Goal: Task Accomplishment & Management: Manage account settings

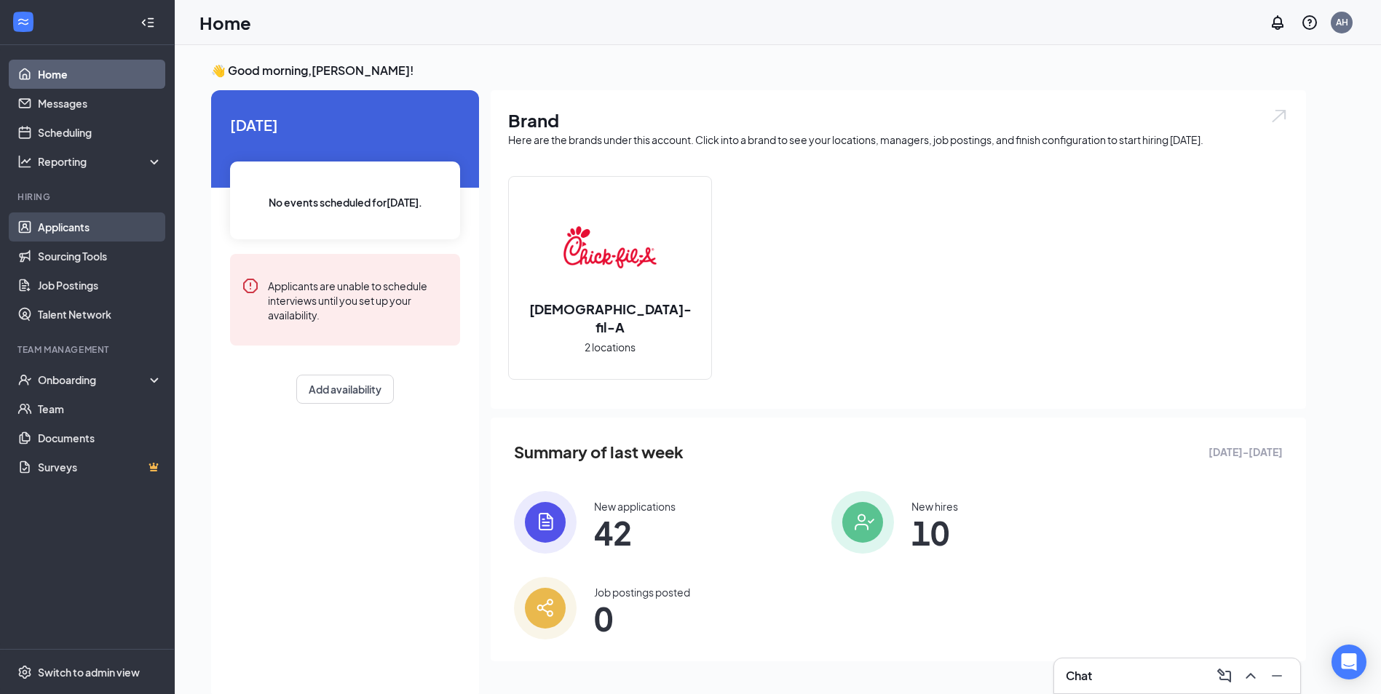
click at [79, 230] on link "Applicants" at bounding box center [100, 227] width 124 height 29
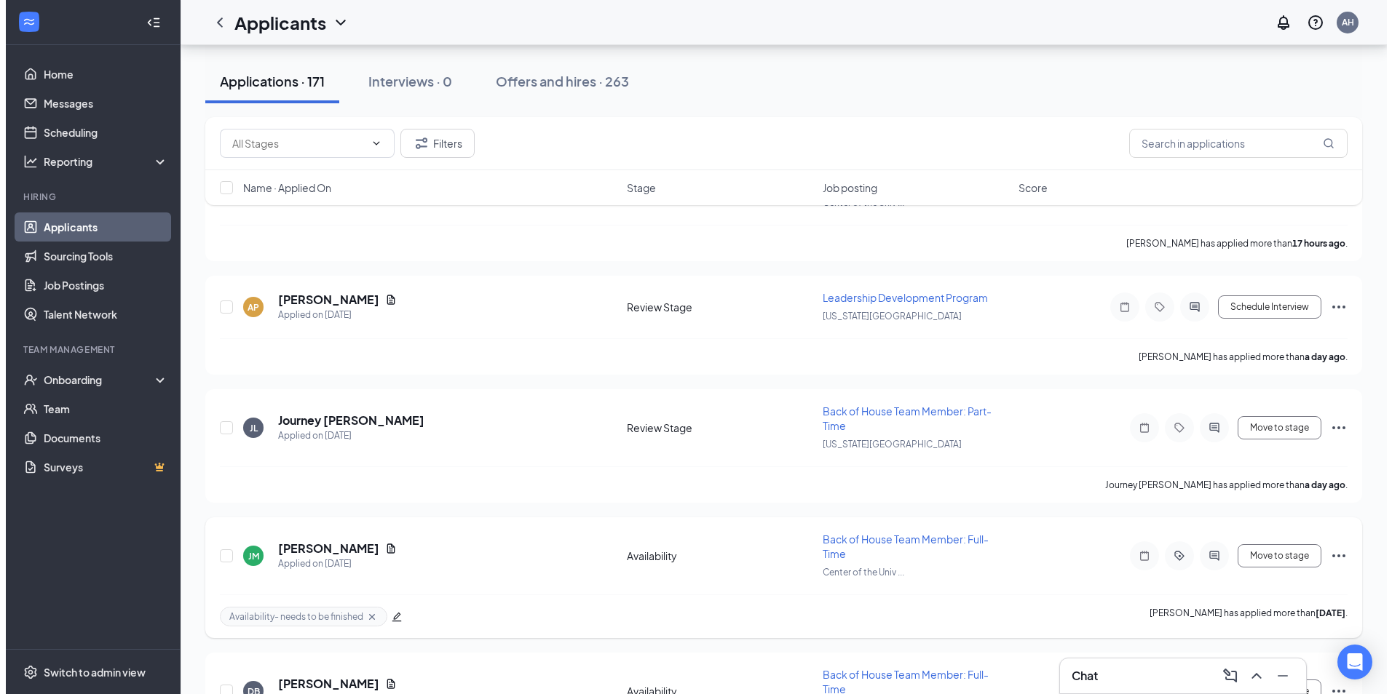
scroll to position [146, 0]
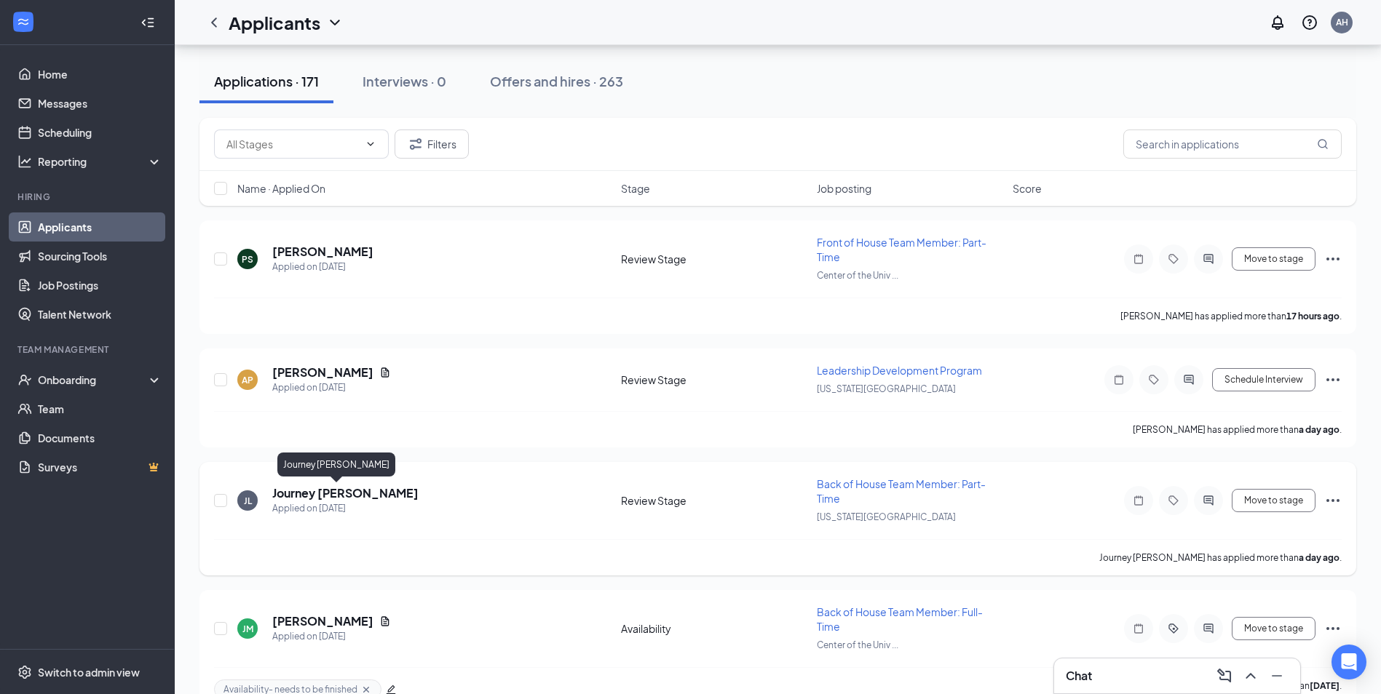
click at [294, 499] on h5 "Journey [PERSON_NAME]" at bounding box center [345, 494] width 146 height 16
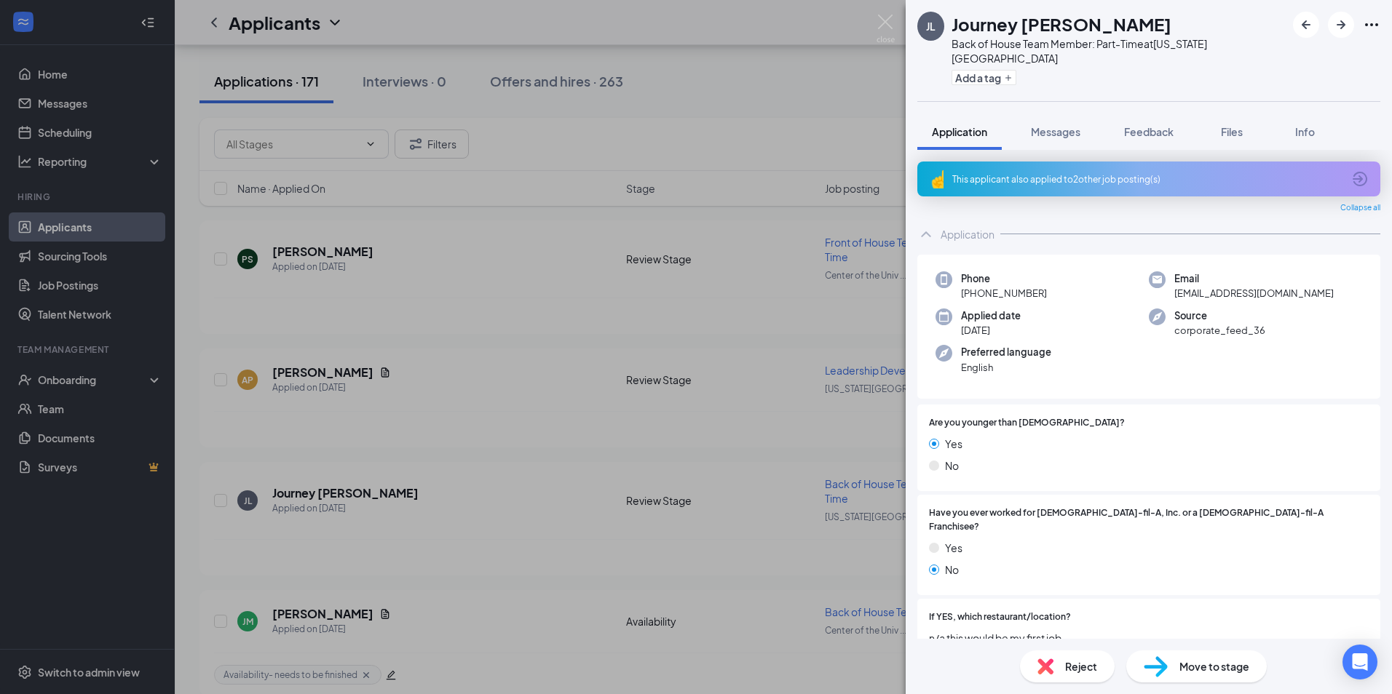
click at [1028, 172] on div "This applicant also applied to 2 other job posting(s)" at bounding box center [1148, 179] width 463 height 35
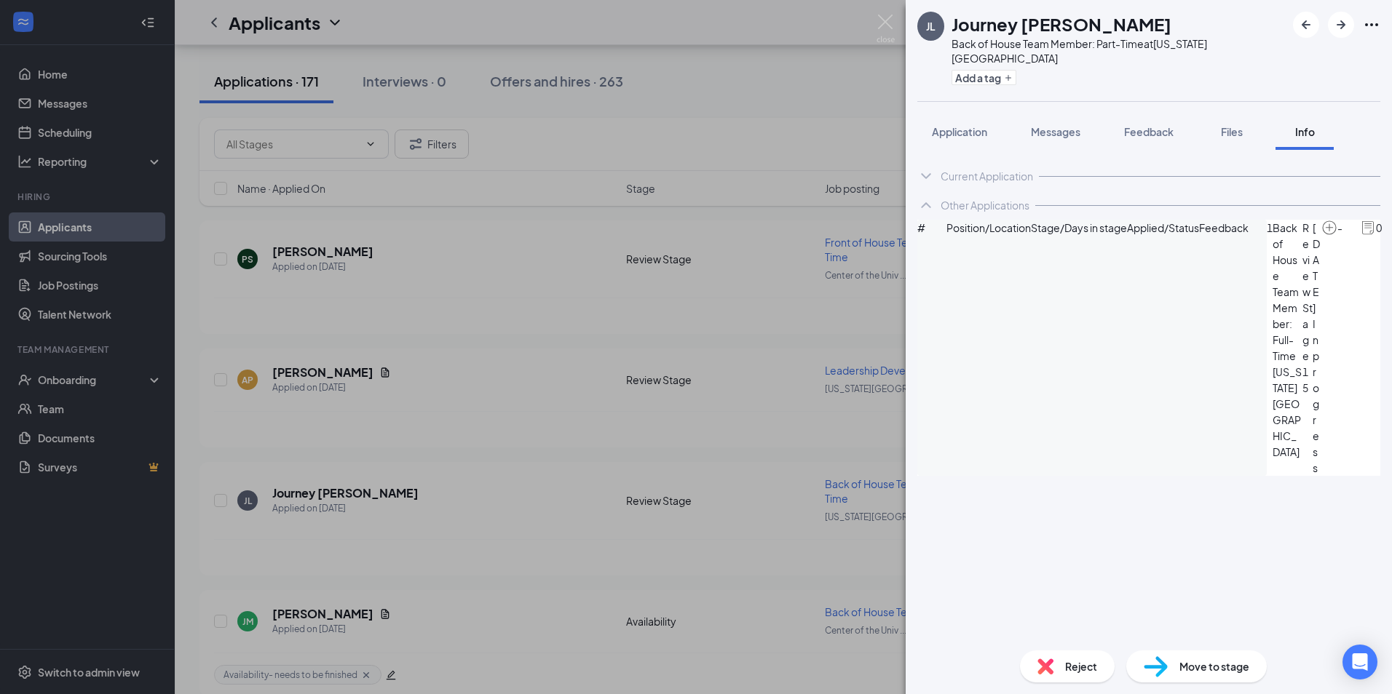
click at [325, 371] on div "JL Journey [PERSON_NAME] Back of House Team Member: Part-Time at [US_STATE][GEO…" at bounding box center [696, 347] width 1392 height 694
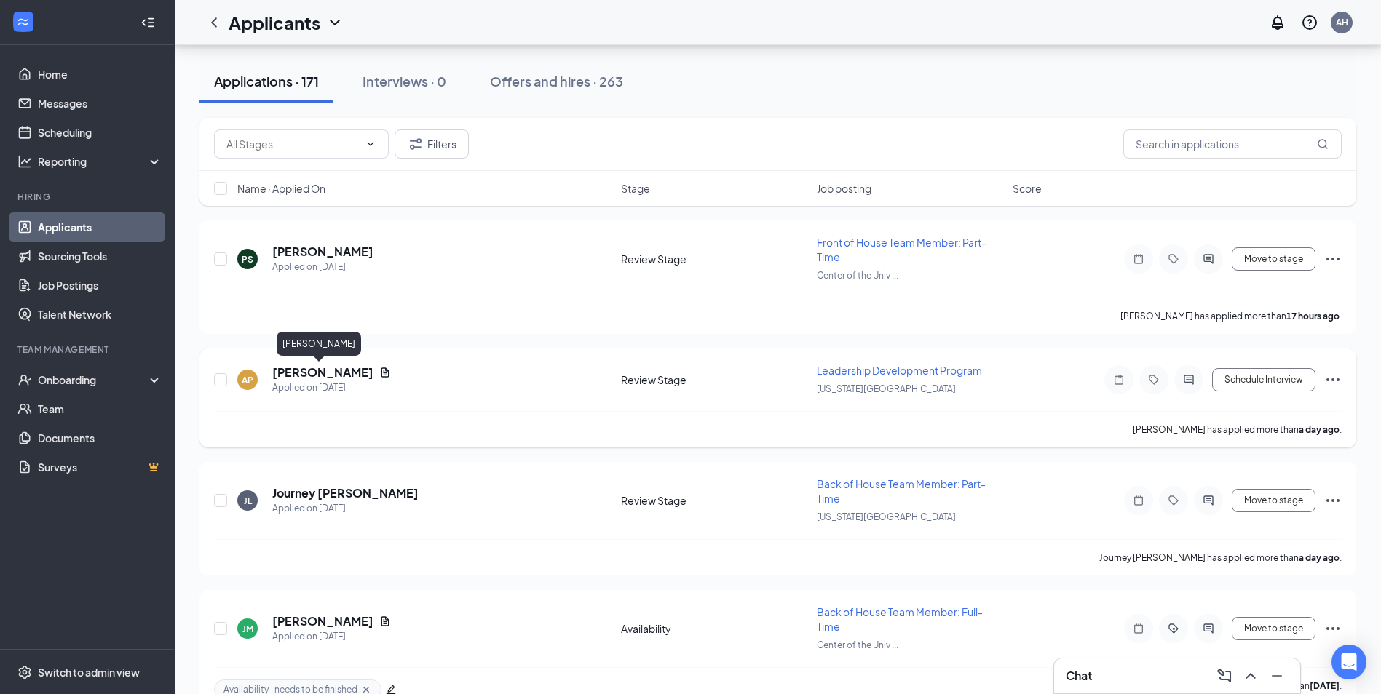
click at [296, 374] on h5 "[PERSON_NAME]" at bounding box center [322, 373] width 101 height 16
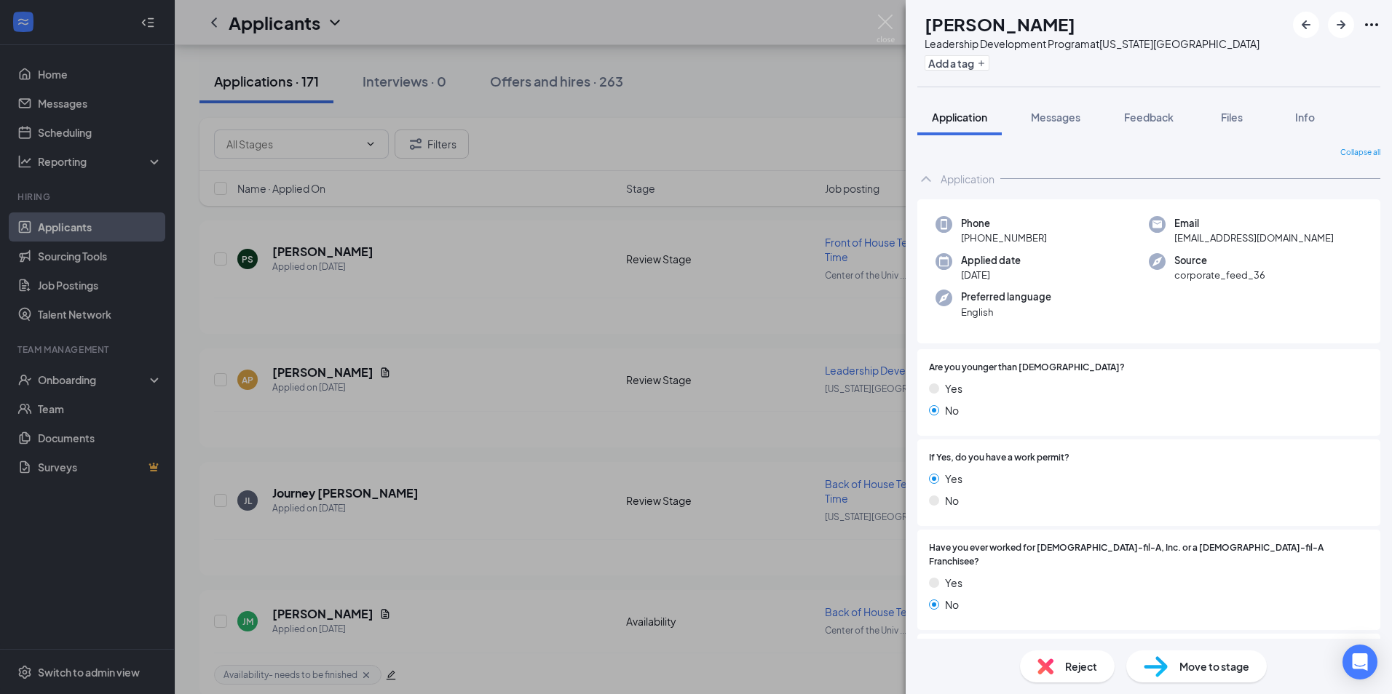
click at [888, 13] on div "AP [PERSON_NAME] Leadership Development Program at [US_STATE][GEOGRAPHIC_DATA] …" at bounding box center [696, 347] width 1392 height 694
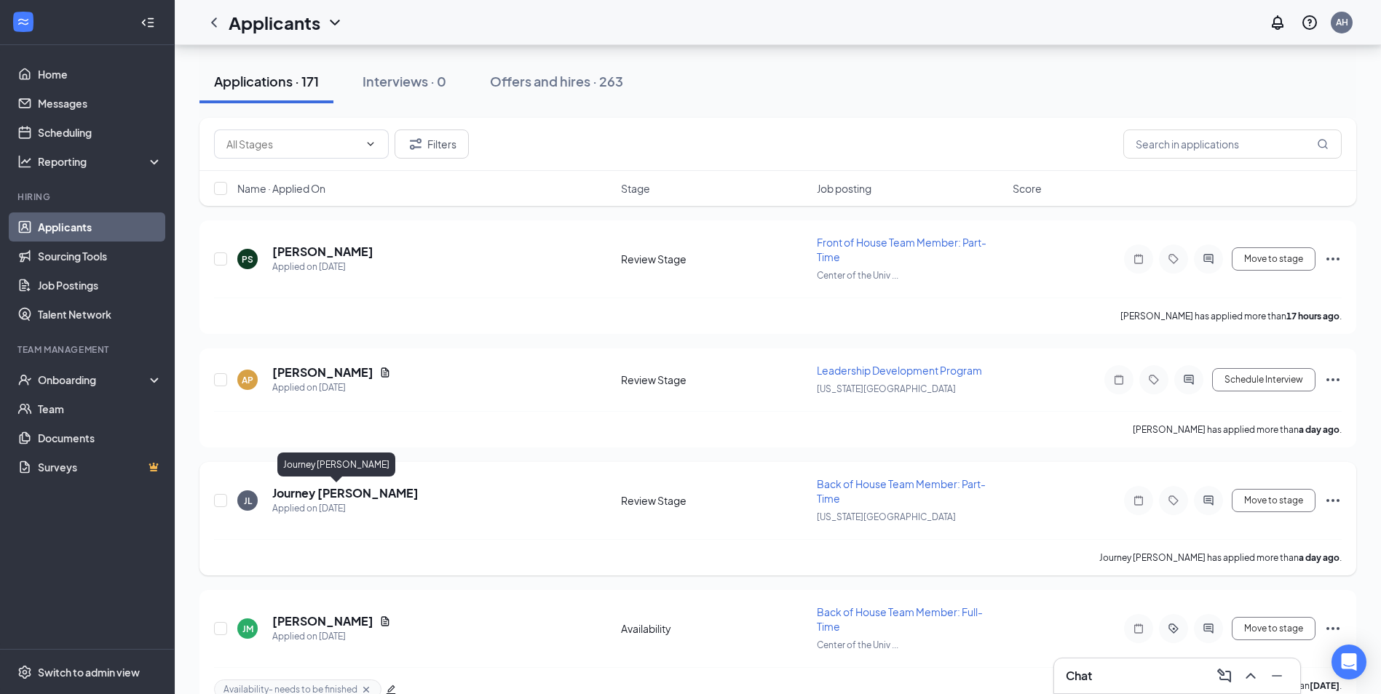
click at [309, 497] on h5 "Journey [PERSON_NAME]" at bounding box center [345, 494] width 146 height 16
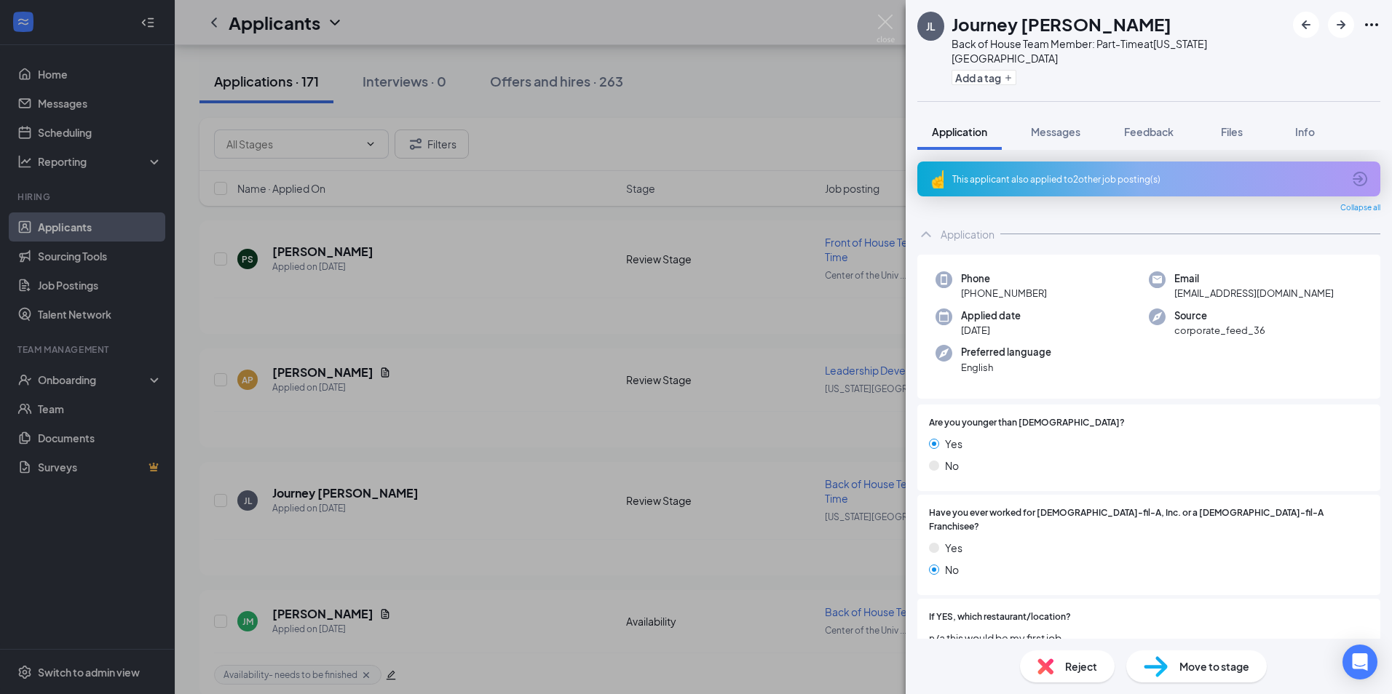
click at [1153, 171] on div "This applicant also applied to 2 other job posting(s)" at bounding box center [1148, 179] width 463 height 35
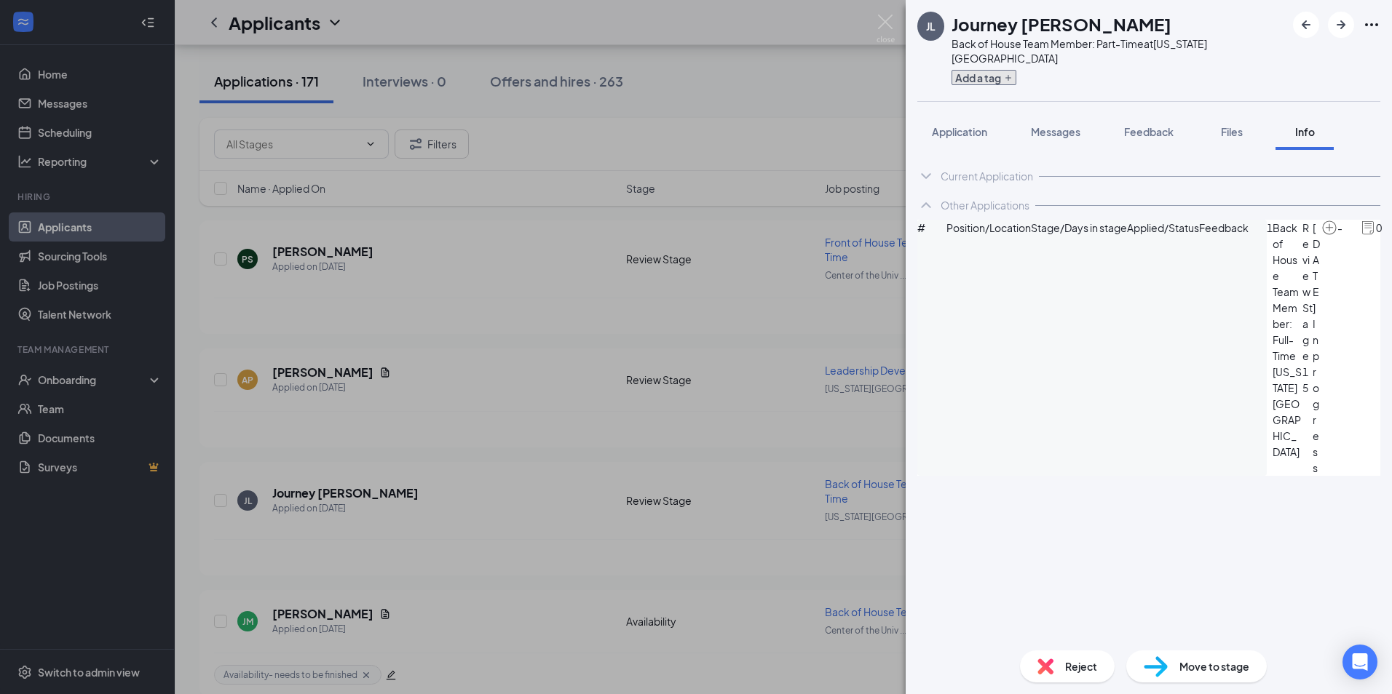
click at [978, 70] on button "Add a tag" at bounding box center [983, 77] width 65 height 15
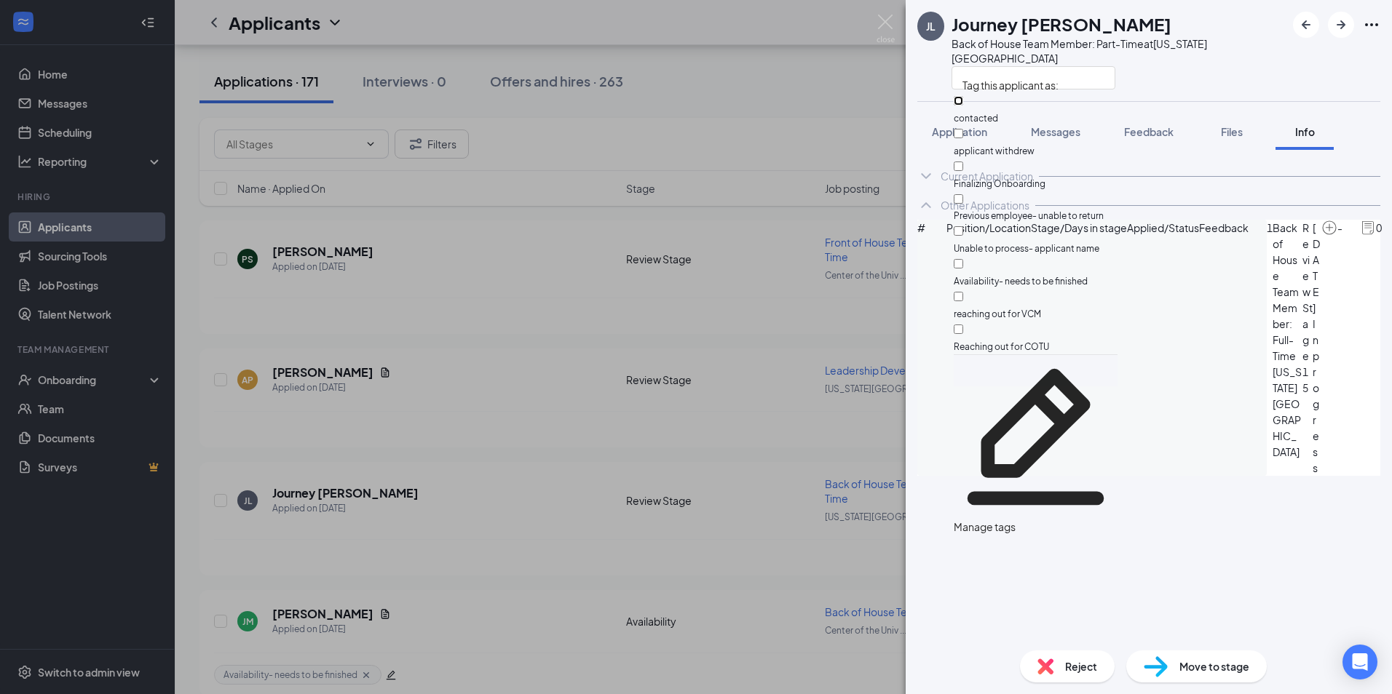
click at [963, 102] on input "contacted" at bounding box center [958, 100] width 9 height 9
checkbox input "true"
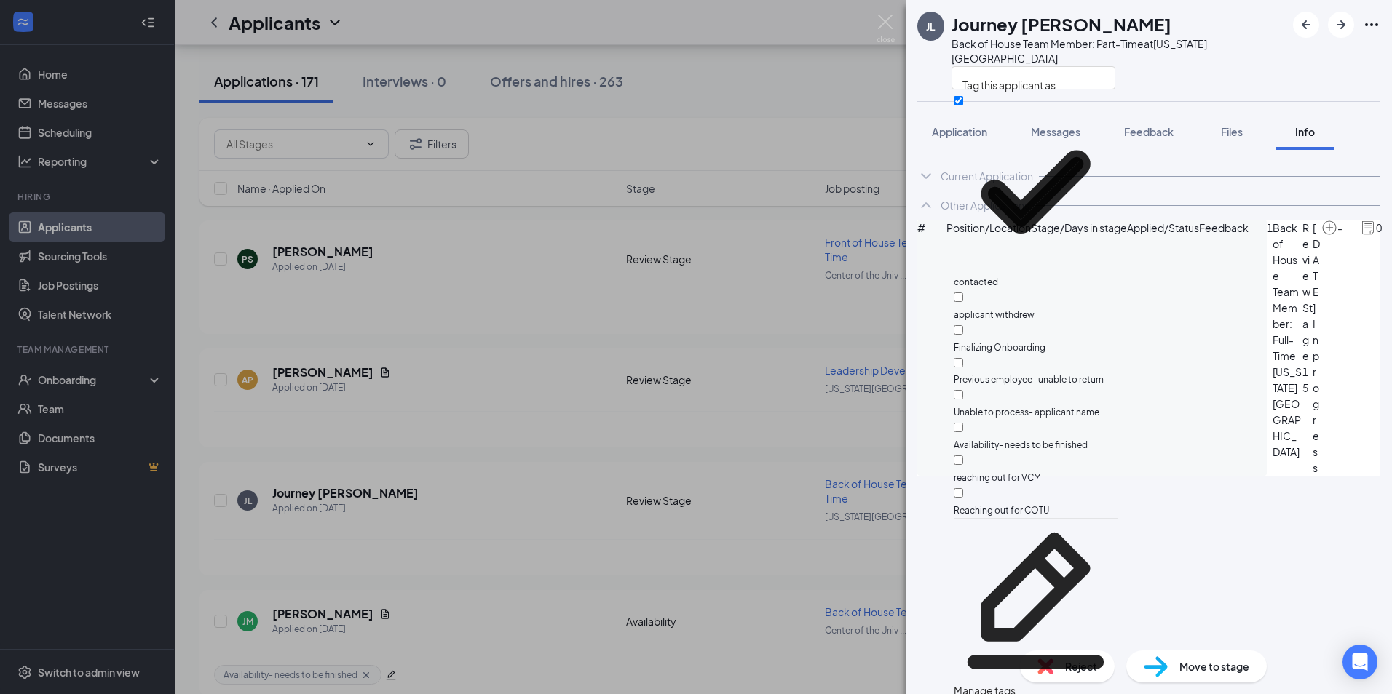
click at [1163, 66] on div at bounding box center [1118, 78] width 334 height 24
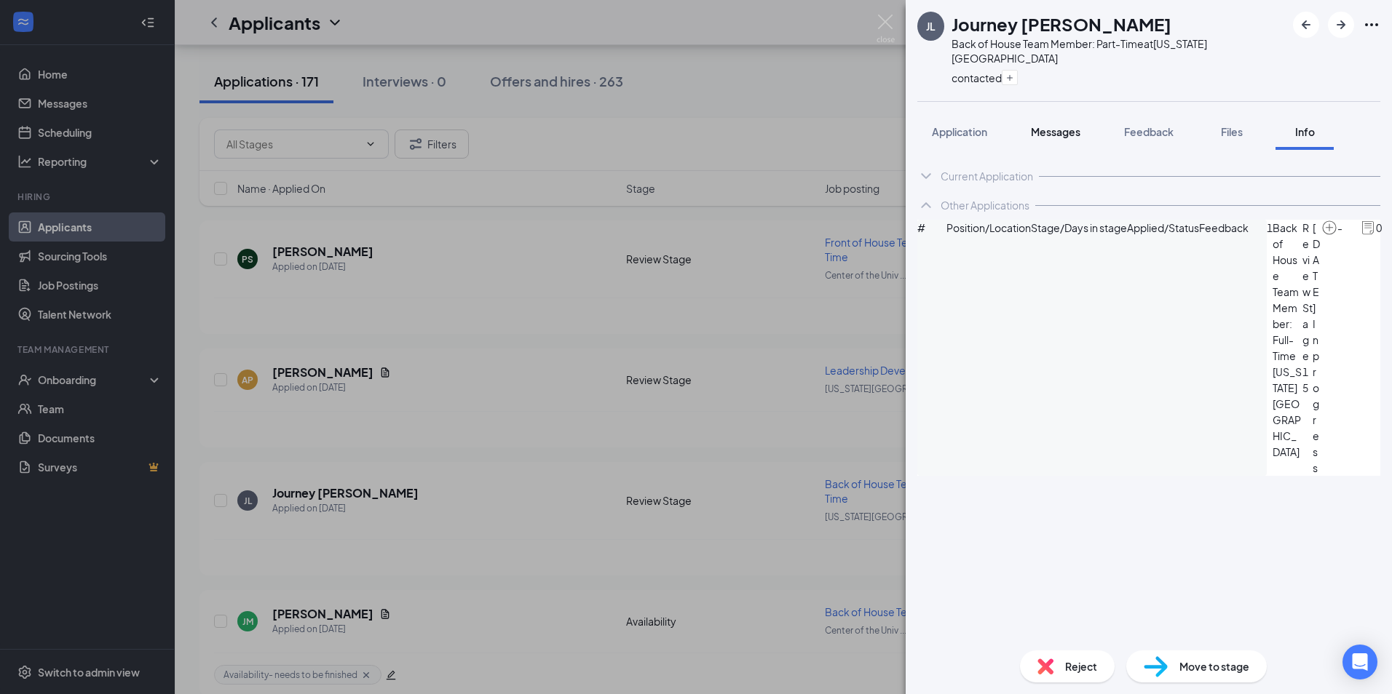
click at [1069, 125] on span "Messages" at bounding box center [1055, 131] width 49 height 13
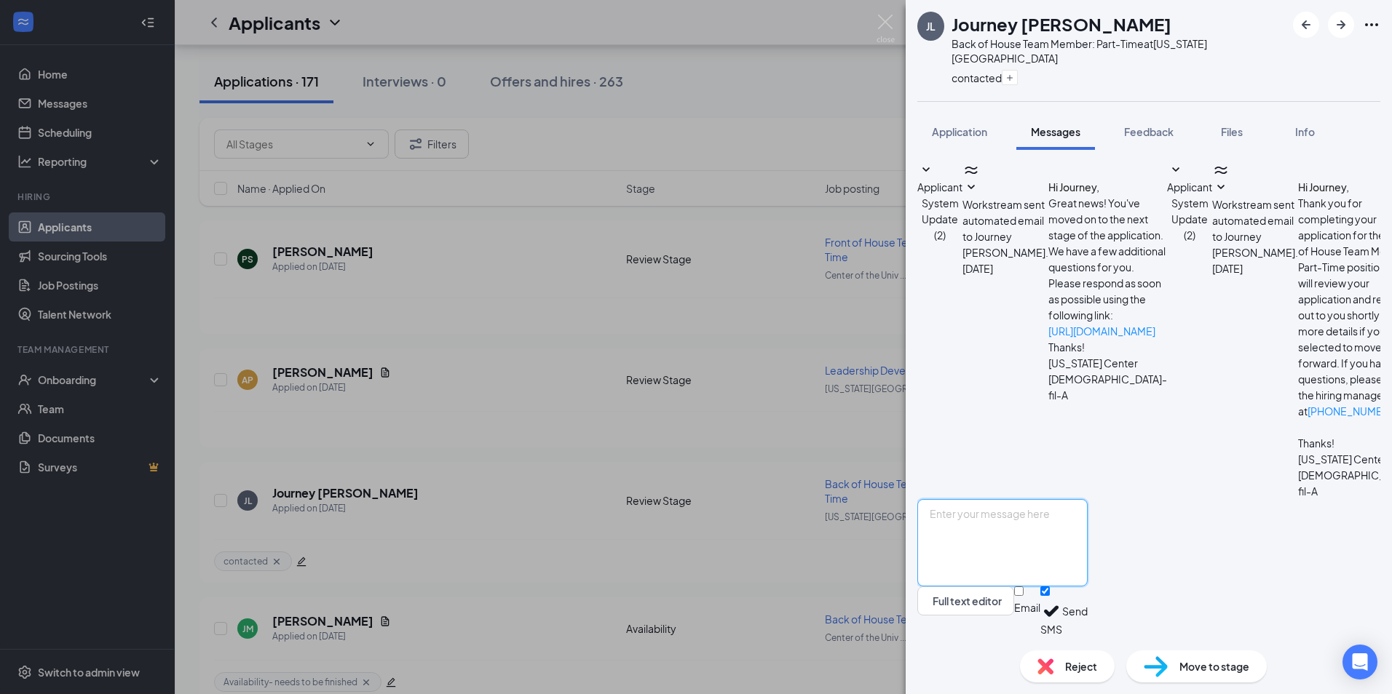
click at [1031, 523] on textarea at bounding box center [1002, 542] width 170 height 87
click at [1088, 568] on textarea "Journey- Thank you for your interest in our open team member position at our [U…" at bounding box center [1002, 542] width 170 height 87
type textarea "Journey- Thank you for your interest in our open team member position at our [U…"
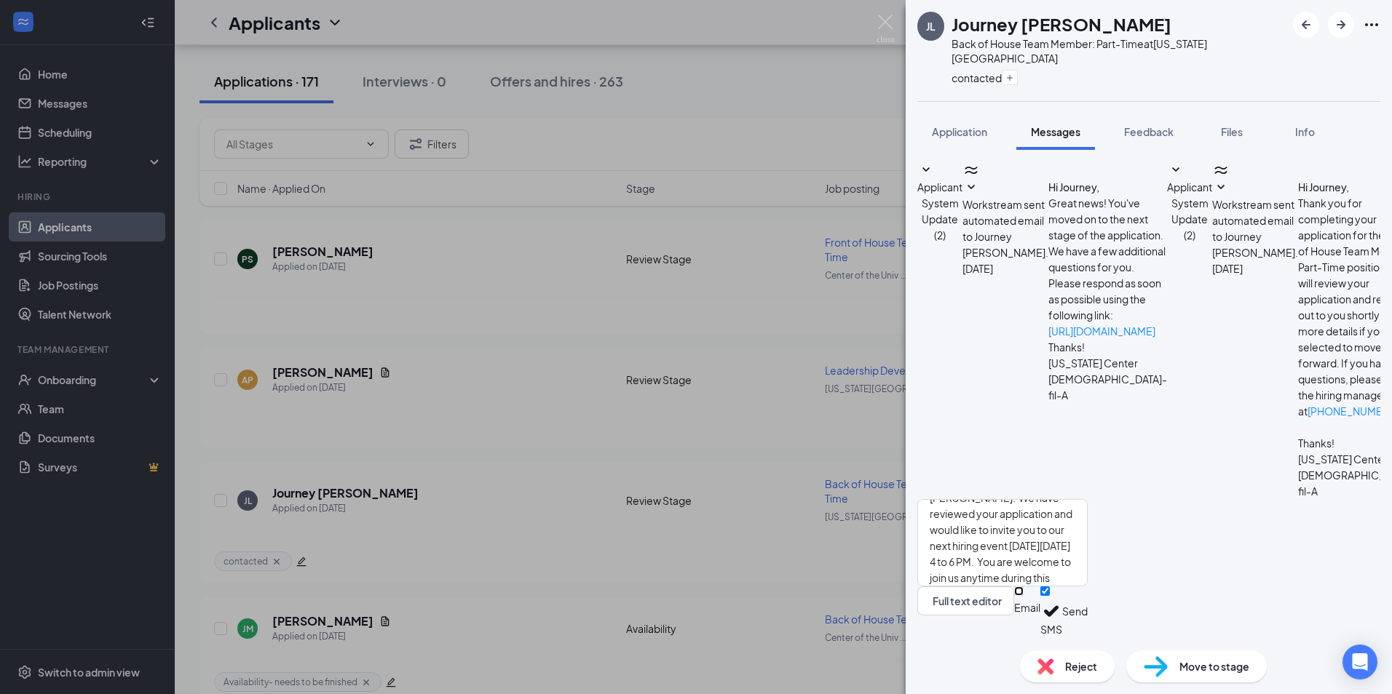
click at [1023, 596] on input "Email" at bounding box center [1018, 591] width 9 height 9
checkbox input "true"
click at [1088, 607] on button "Send" at bounding box center [1074, 614] width 25 height 55
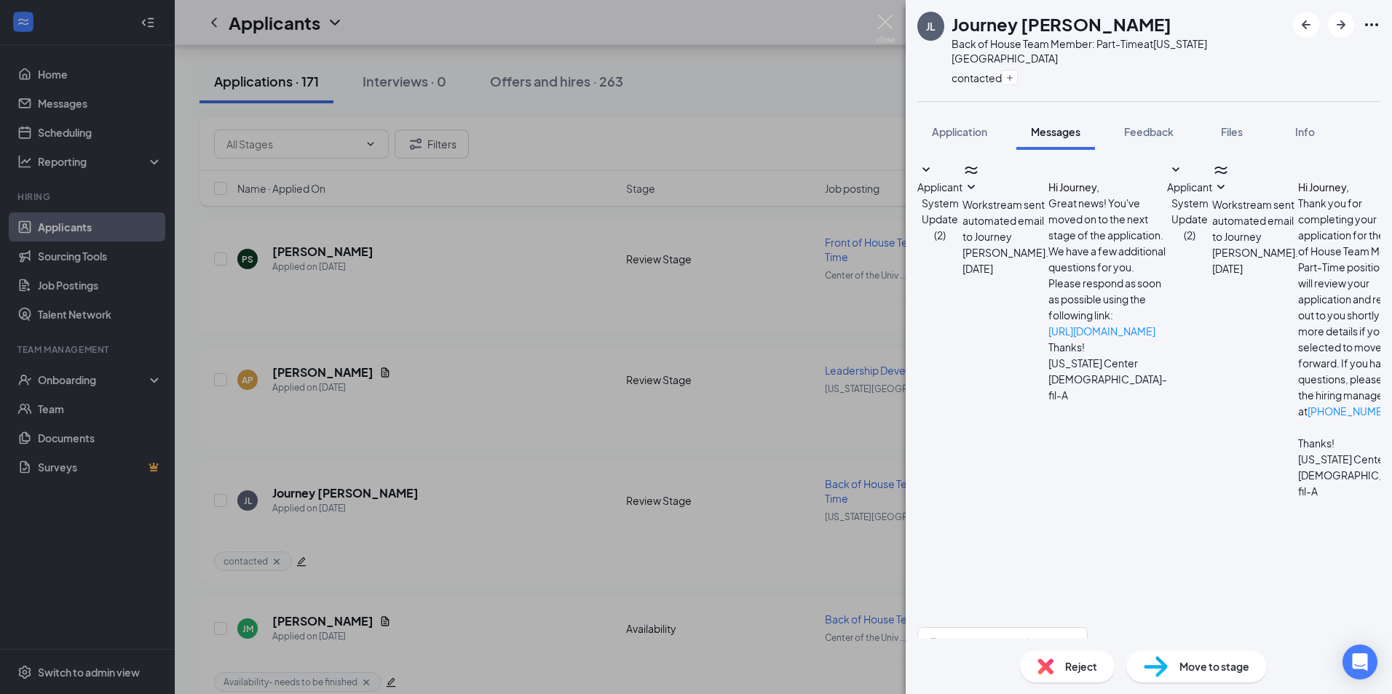
scroll to position [646, 0]
click at [318, 253] on div "JL Journey [PERSON_NAME] Back of House Team Member: Part-Time at [US_STATE][GEO…" at bounding box center [696, 347] width 1392 height 694
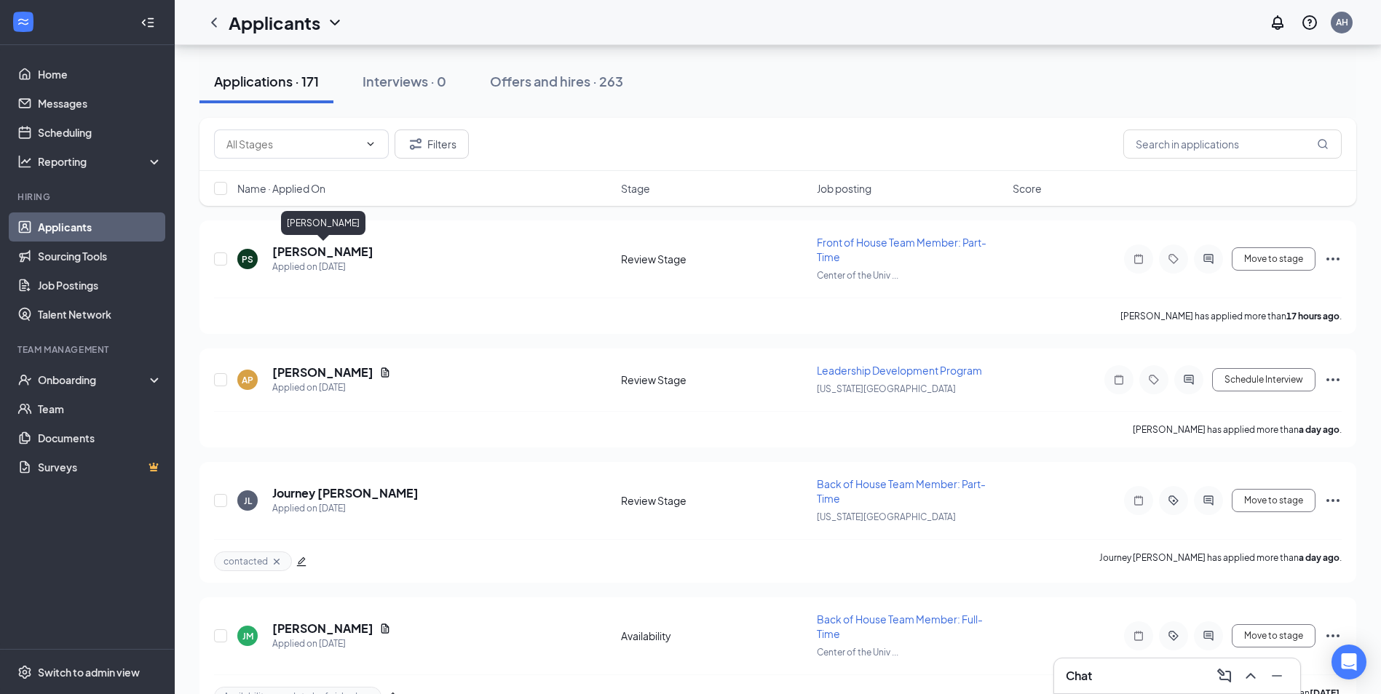
click at [318, 253] on h5 "[PERSON_NAME]" at bounding box center [322, 252] width 101 height 16
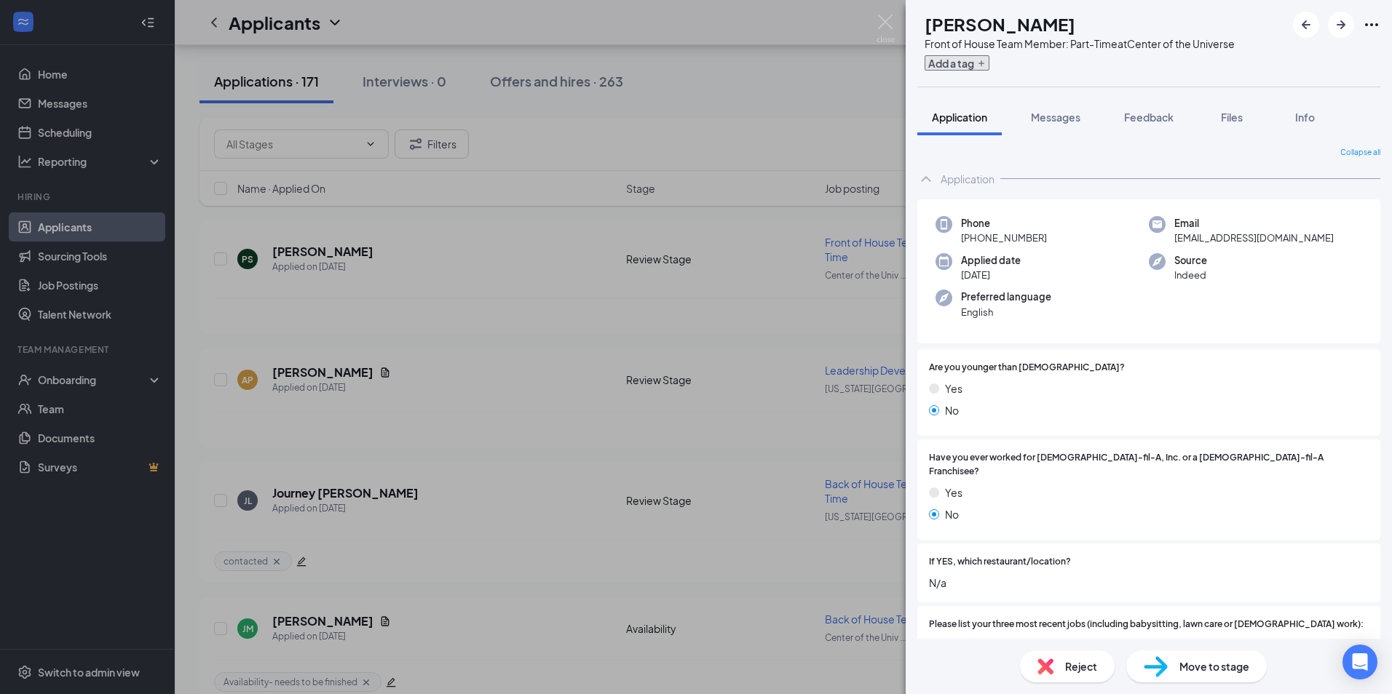
click at [989, 58] on button "Add a tag" at bounding box center [956, 62] width 65 height 15
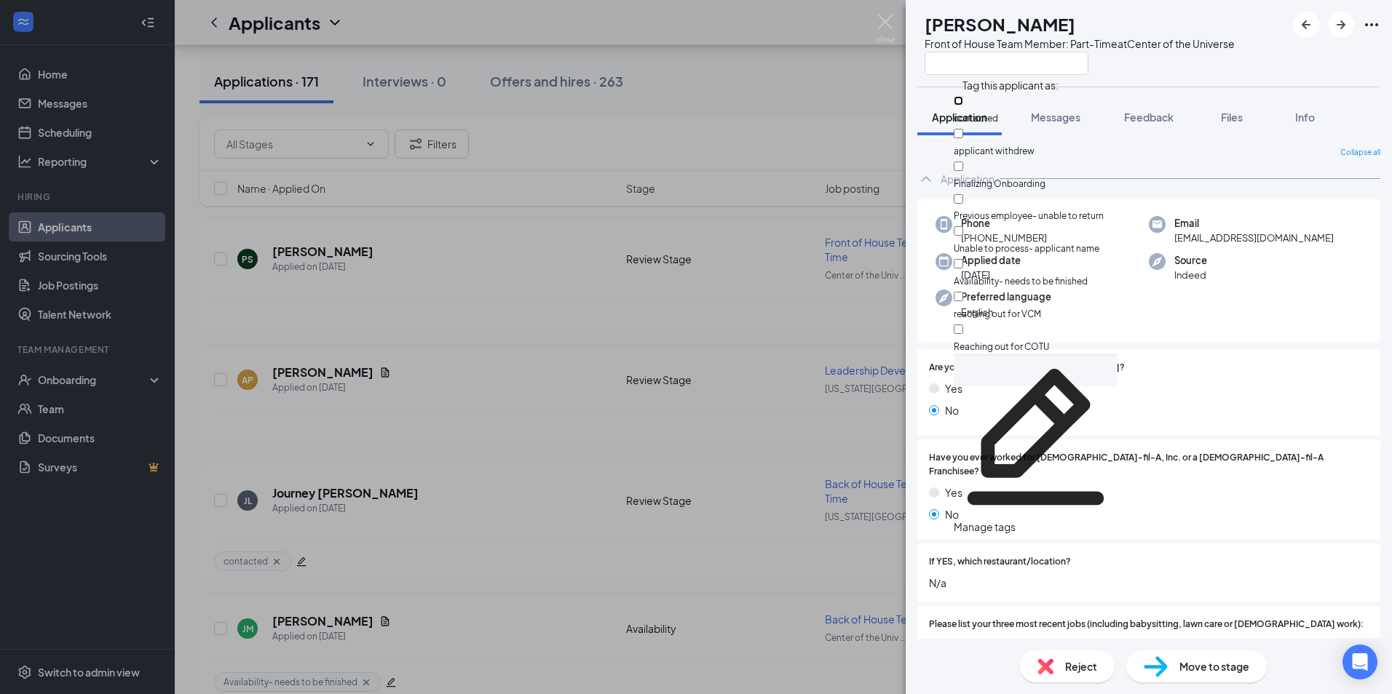
click at [963, 106] on input "contacted" at bounding box center [958, 100] width 9 height 9
checkbox input "true"
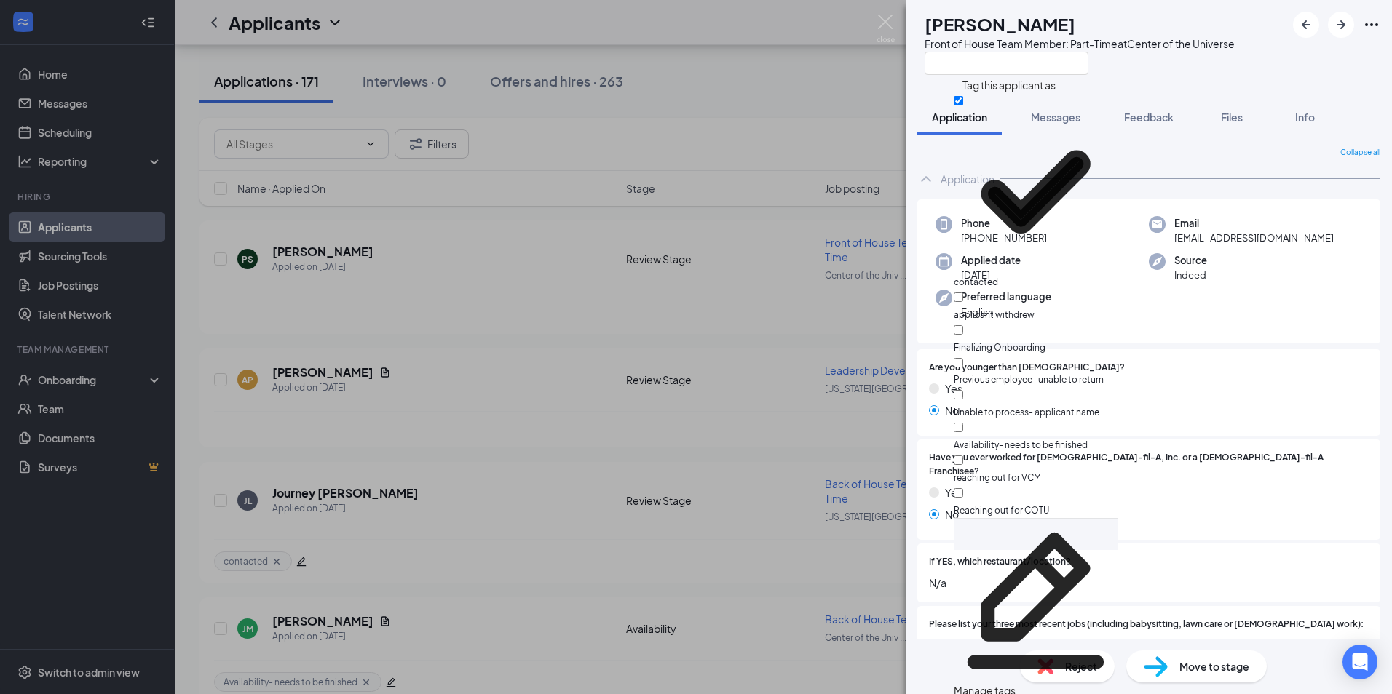
click at [1168, 62] on div at bounding box center [1079, 63] width 310 height 24
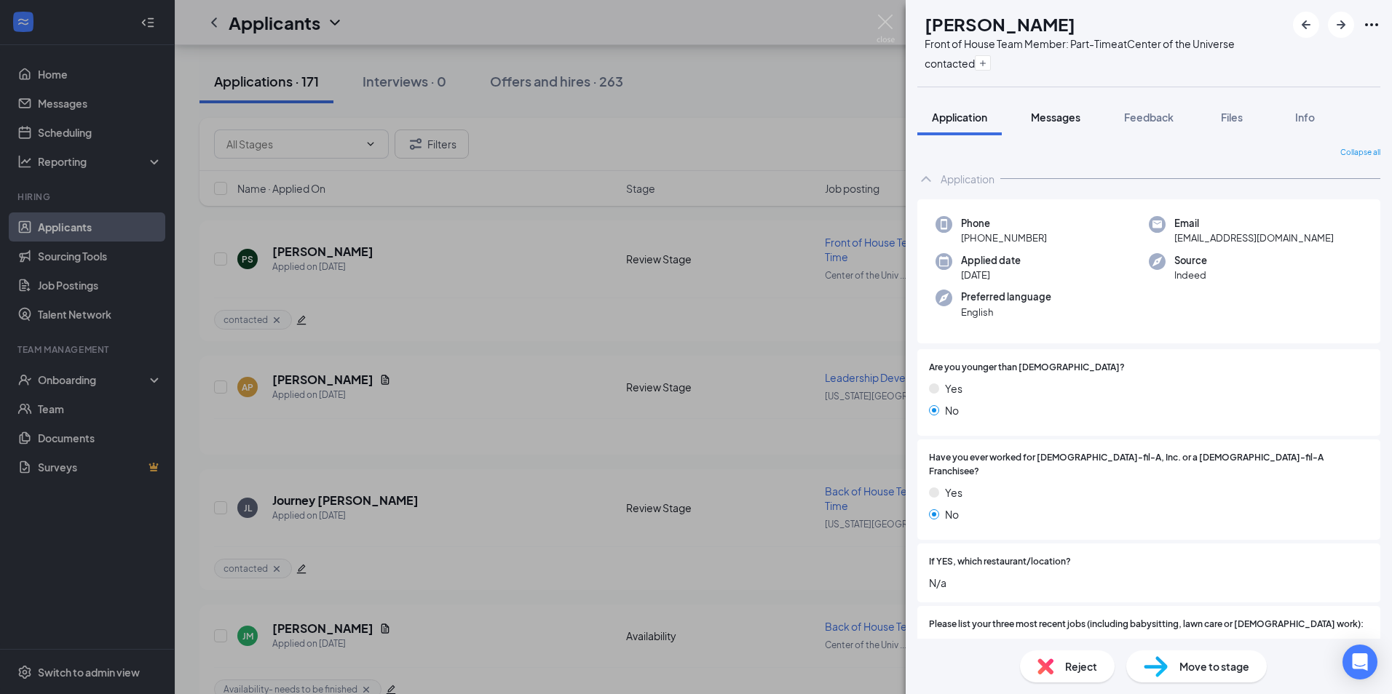
click at [1055, 118] on span "Messages" at bounding box center [1055, 117] width 49 height 13
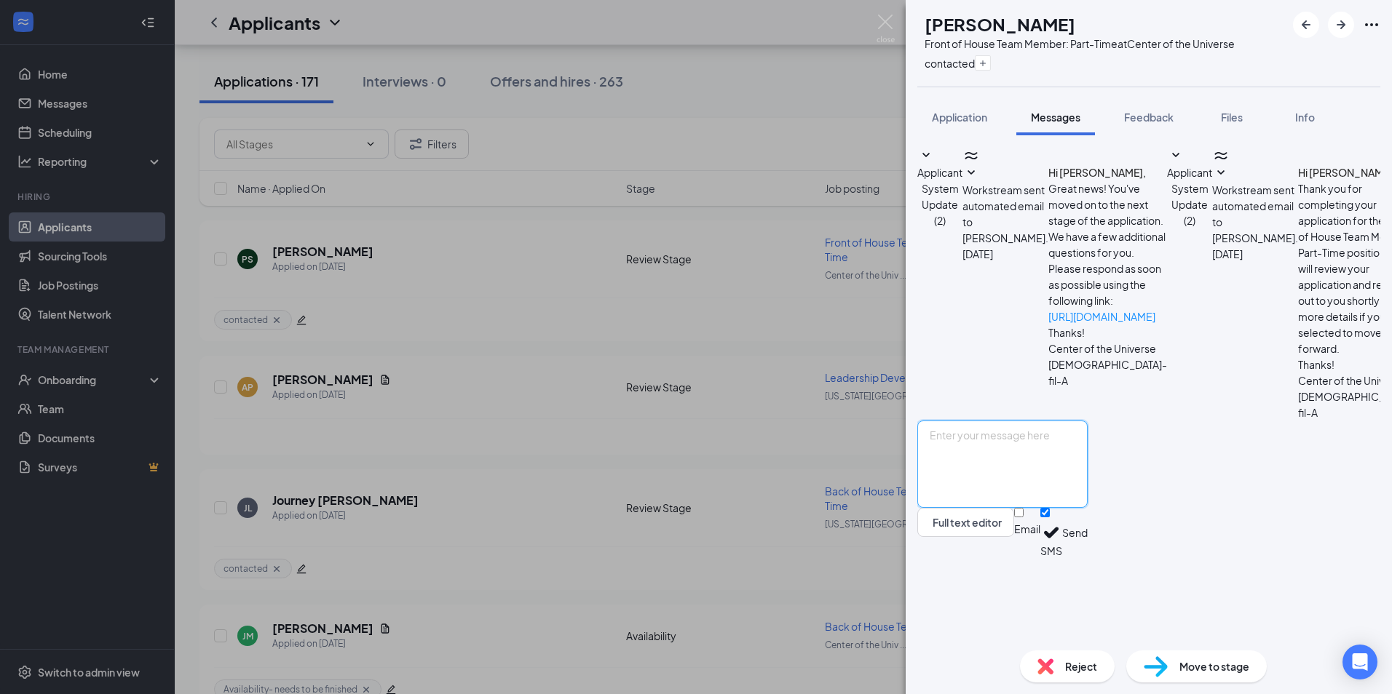
click at [1066, 508] on textarea at bounding box center [1002, 464] width 170 height 87
type textarea "[PERSON_NAME]- Thank you for your interest in our open team member position at …"
click at [1088, 558] on div "Email SMS Send" at bounding box center [1051, 533] width 74 height 50
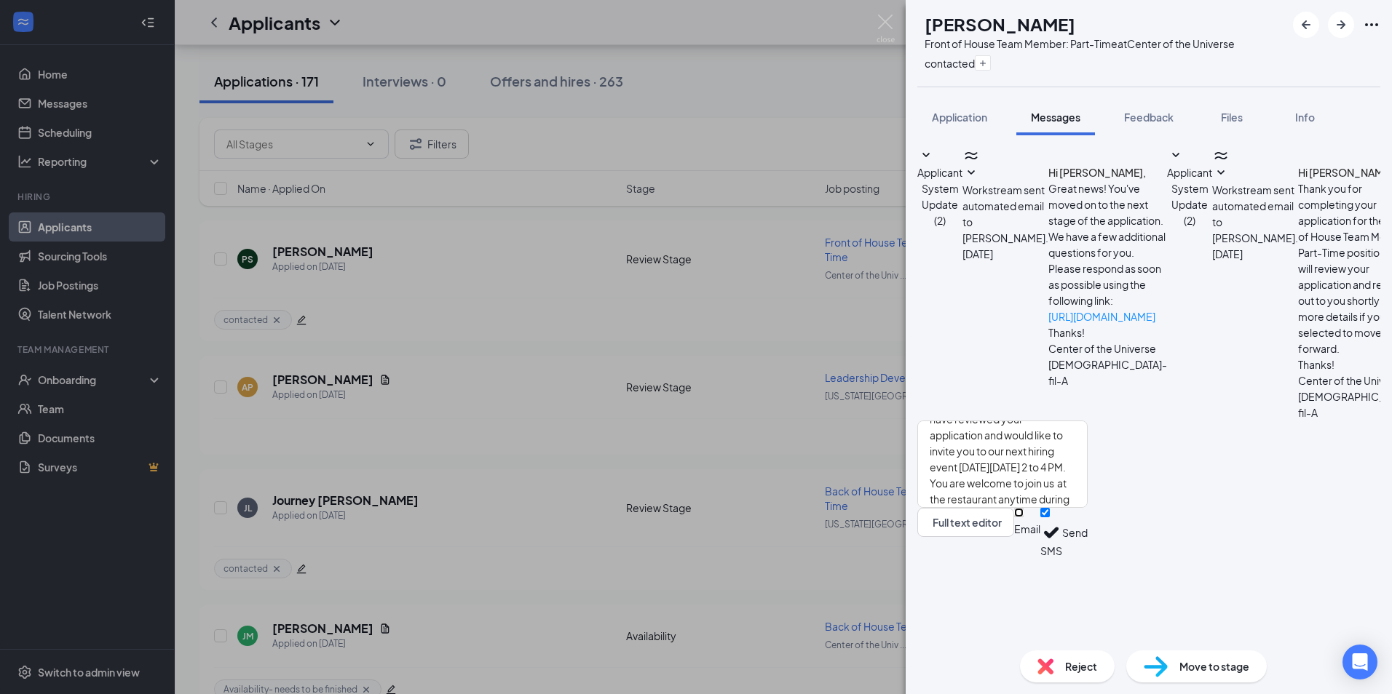
click at [1023, 518] on input "Email" at bounding box center [1018, 512] width 9 height 9
checkbox input "true"
click at [1088, 563] on button "Send" at bounding box center [1074, 535] width 25 height 55
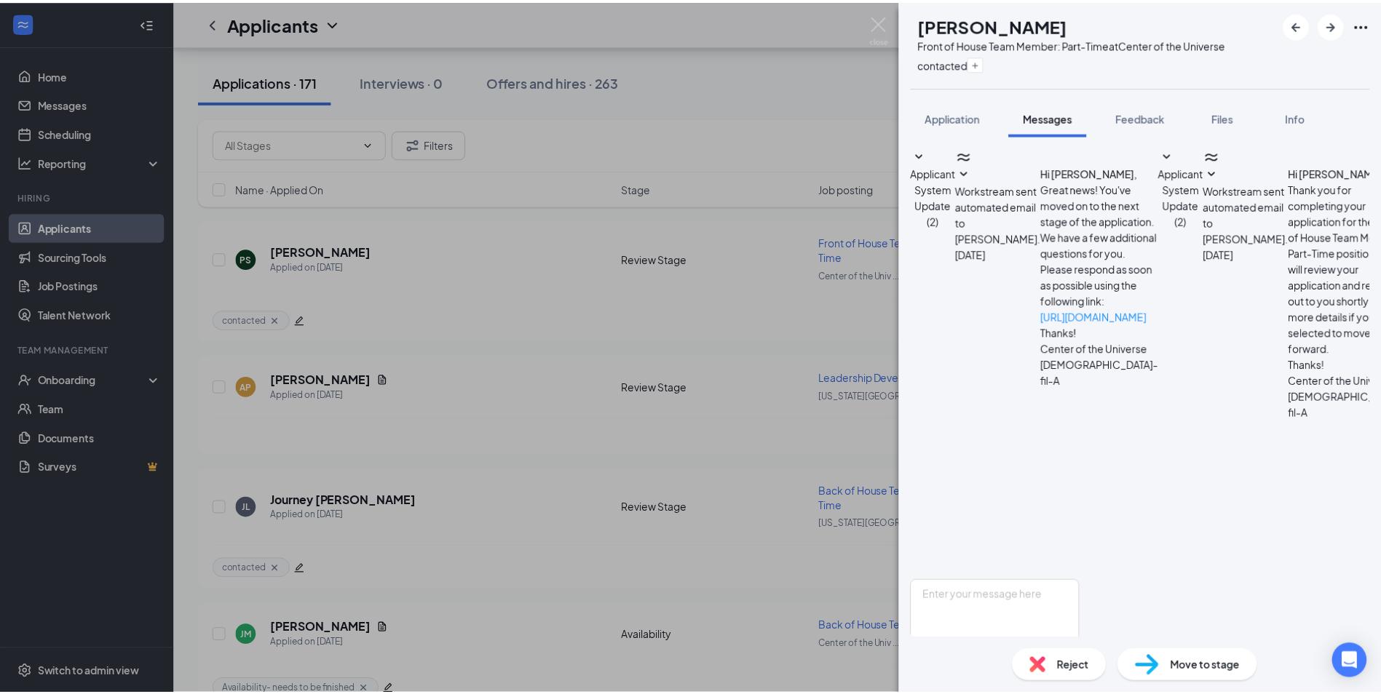
scroll to position [550, 0]
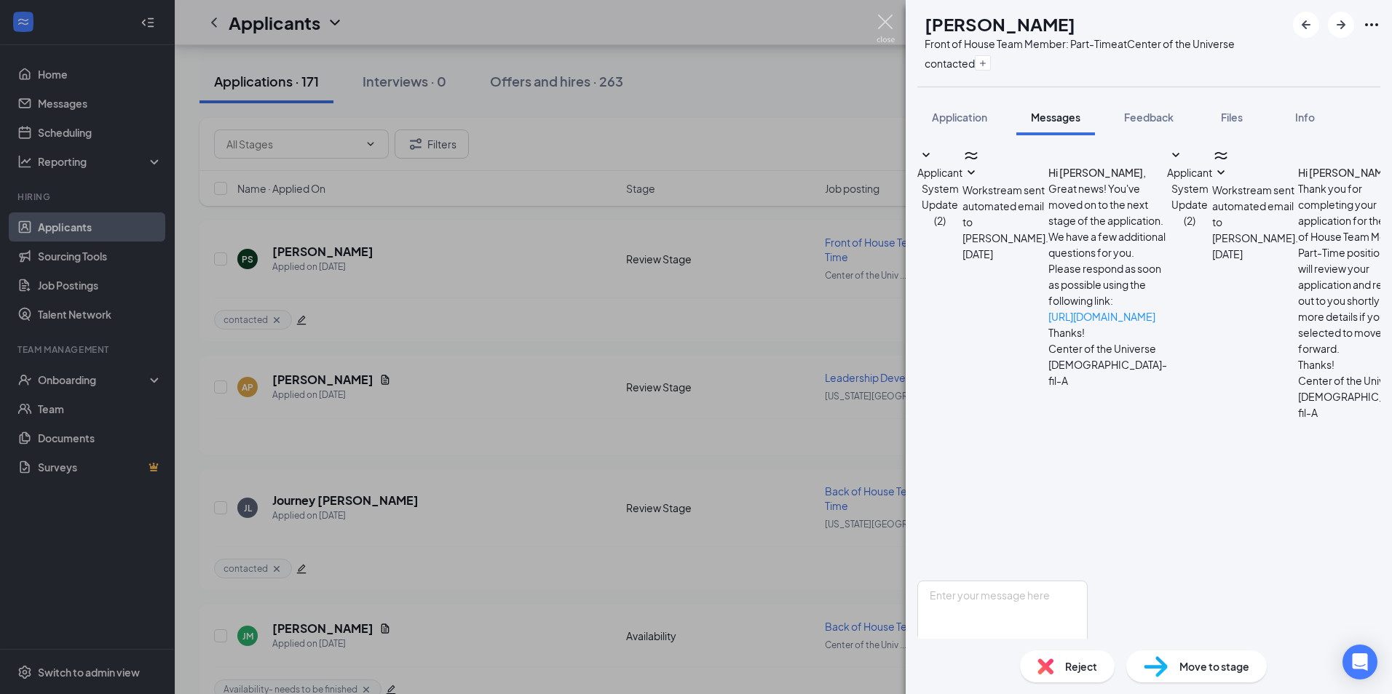
click at [885, 17] on img at bounding box center [885, 29] width 18 height 28
